Goal: Transaction & Acquisition: Purchase product/service

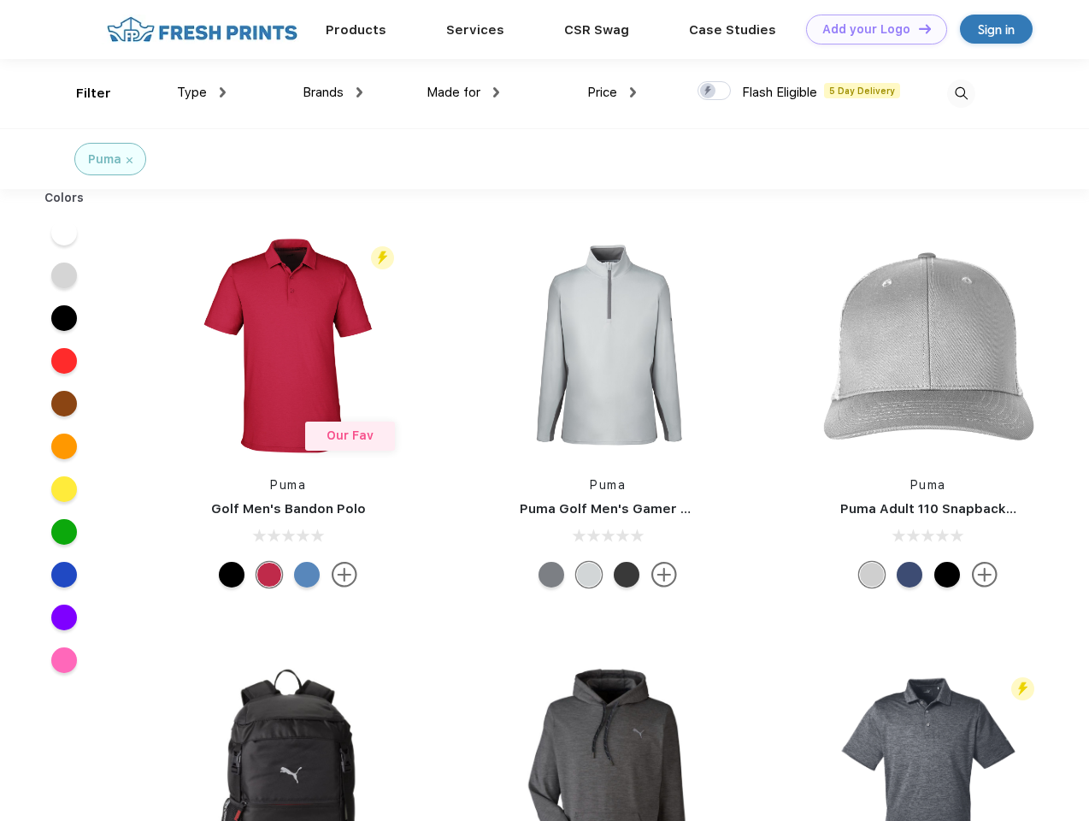
click at [871, 29] on link "Add your Logo Design Tool" at bounding box center [876, 30] width 141 height 30
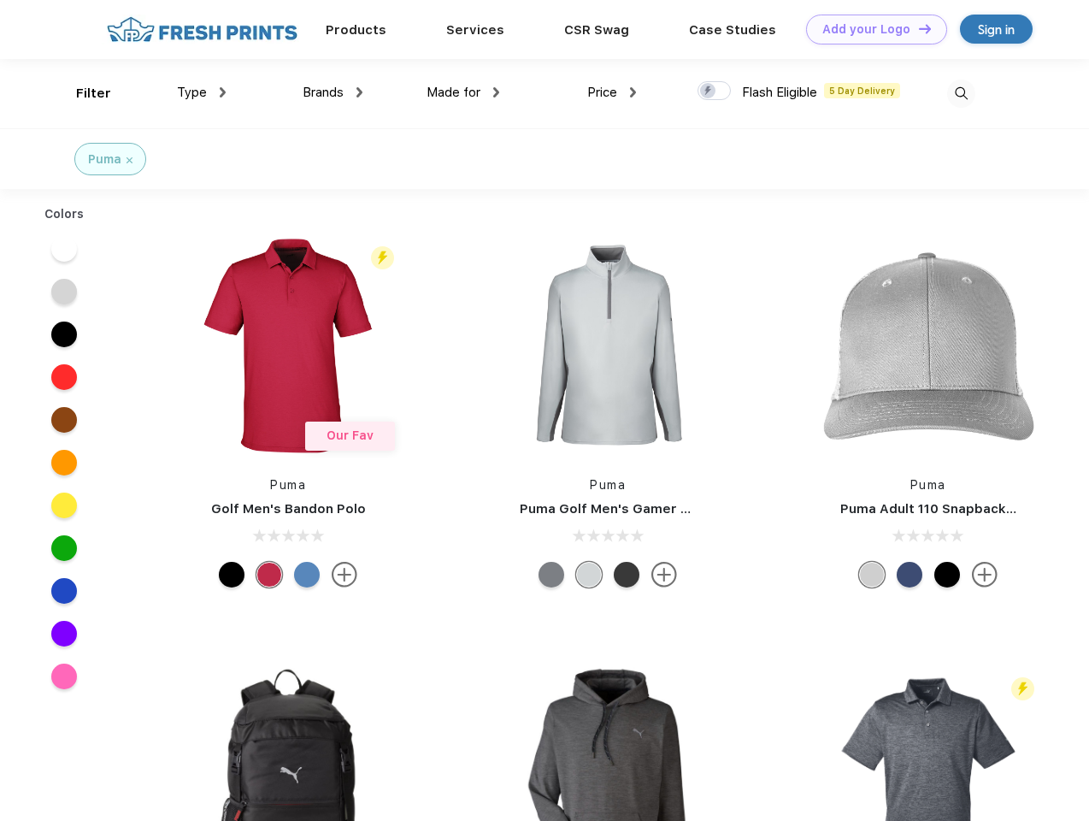
click at [0, 0] on div "Design Tool" at bounding box center [0, 0] width 0 height 0
click at [918, 28] on link "Add your Logo Design Tool" at bounding box center [876, 30] width 141 height 30
click at [82, 93] on div "Filter" at bounding box center [93, 94] width 35 height 20
click at [202, 92] on span "Type" at bounding box center [192, 92] width 30 height 15
click at [333, 92] on span "Brands" at bounding box center [323, 92] width 41 height 15
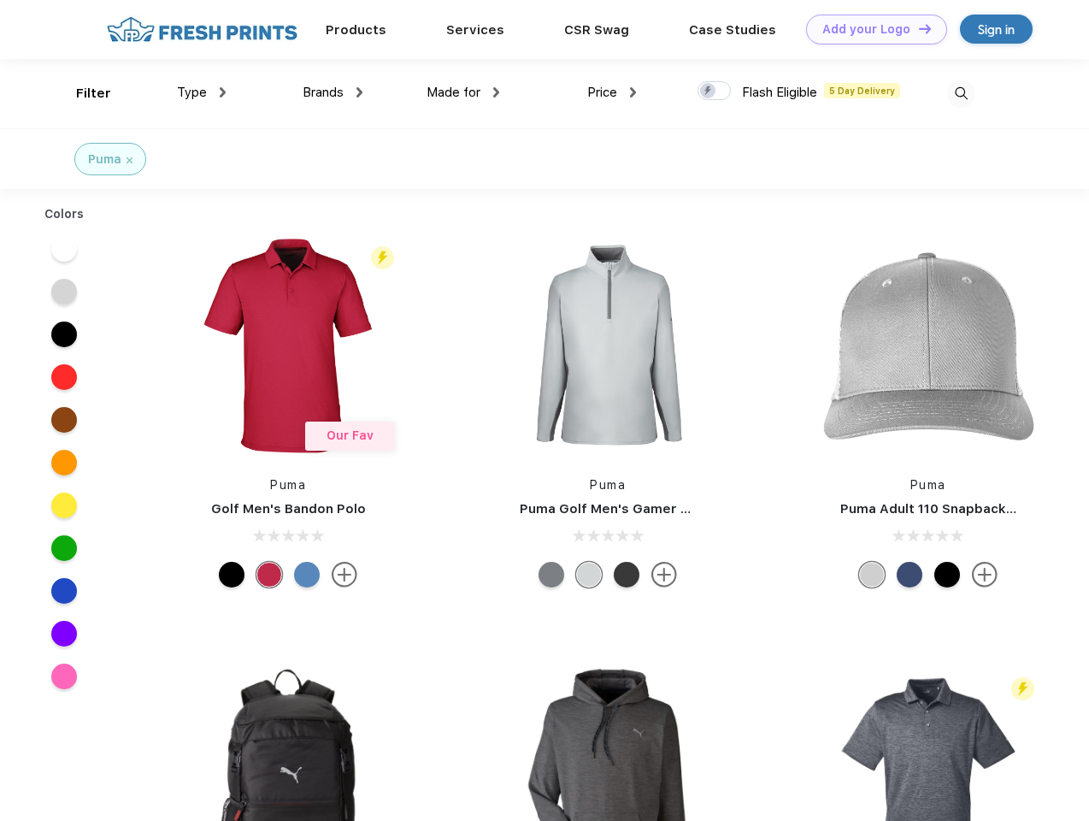
click at [464, 92] on span "Made for" at bounding box center [454, 92] width 54 height 15
click at [612, 92] on span "Price" at bounding box center [603, 92] width 30 height 15
click at [715, 92] on div at bounding box center [714, 90] width 33 height 19
click at [709, 92] on input "checkbox" at bounding box center [703, 85] width 11 height 11
click at [961, 93] on img at bounding box center [962, 94] width 28 height 28
